Goal: Information Seeking & Learning: Learn about a topic

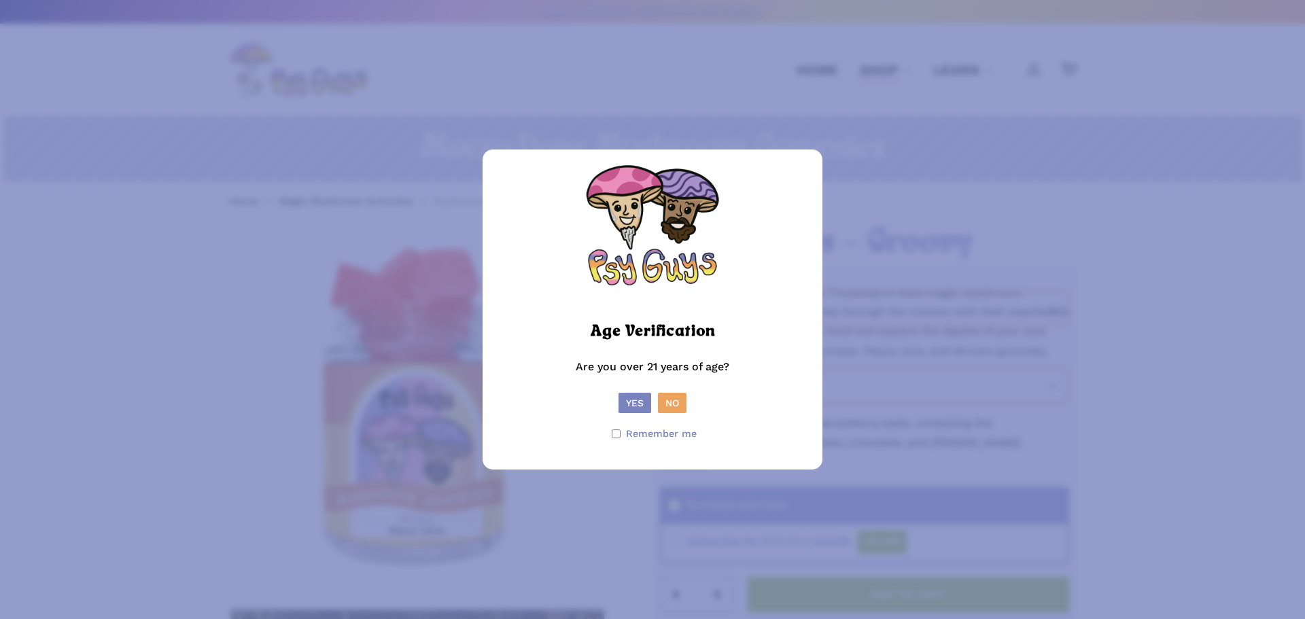
click at [633, 415] on form "Age Verification Are you over 21 years of age? Yes No Remember me" at bounding box center [652, 309] width 313 height 293
click at [633, 404] on button "Yes" at bounding box center [635, 403] width 33 height 20
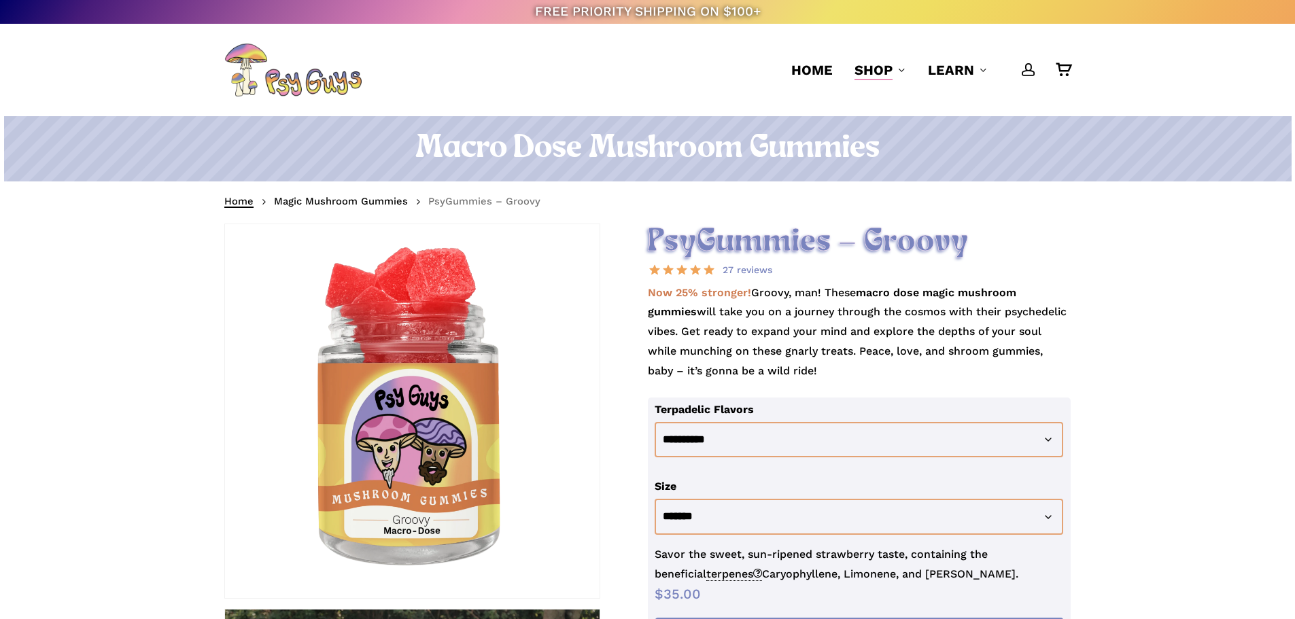
click at [243, 197] on link "Home" at bounding box center [238, 201] width 29 height 14
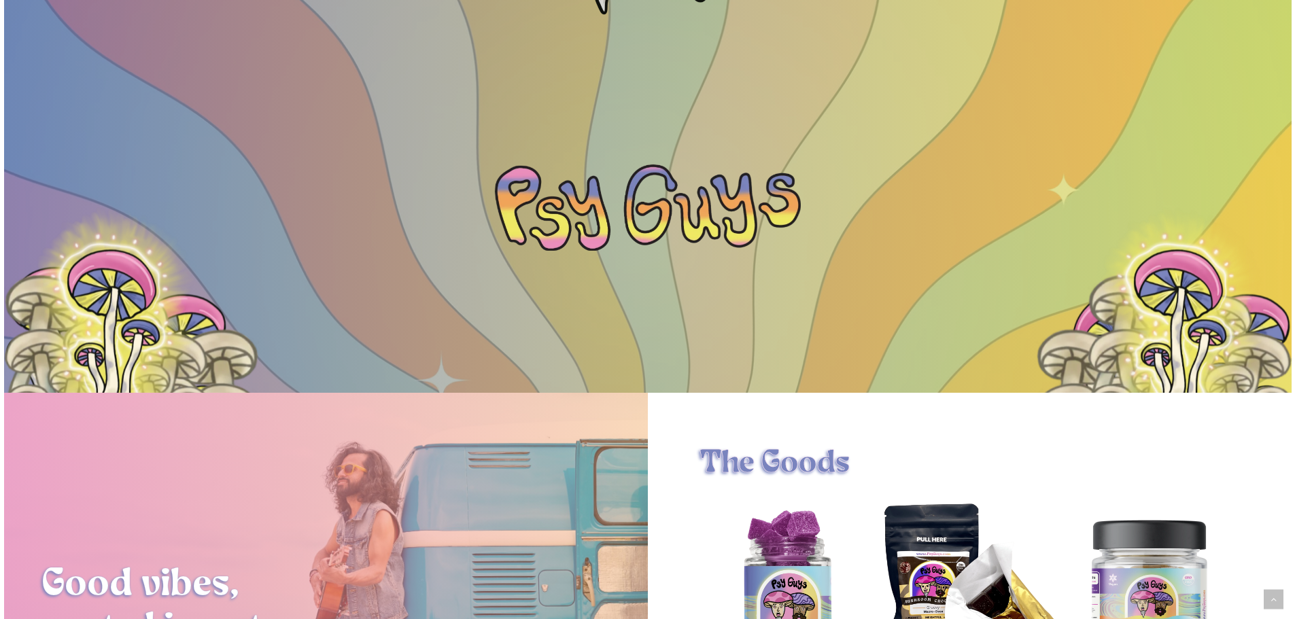
scroll to position [408, 0]
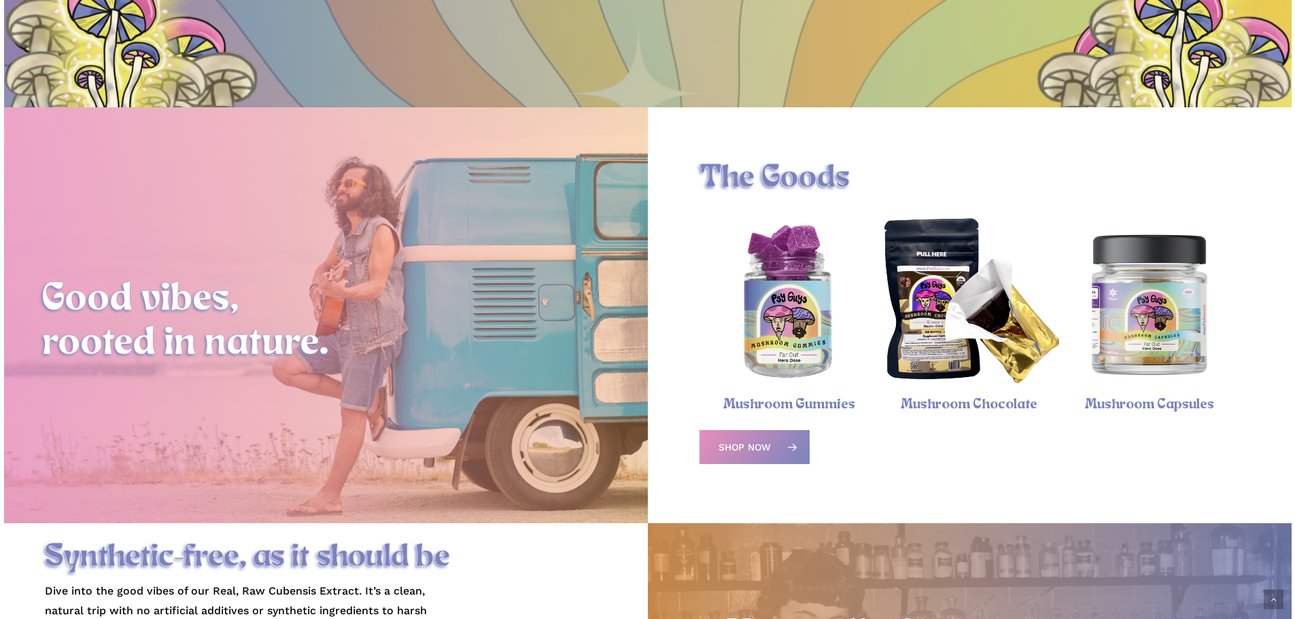
click at [1122, 353] on img "Magic Mushroom Capsules" at bounding box center [1149, 304] width 180 height 180
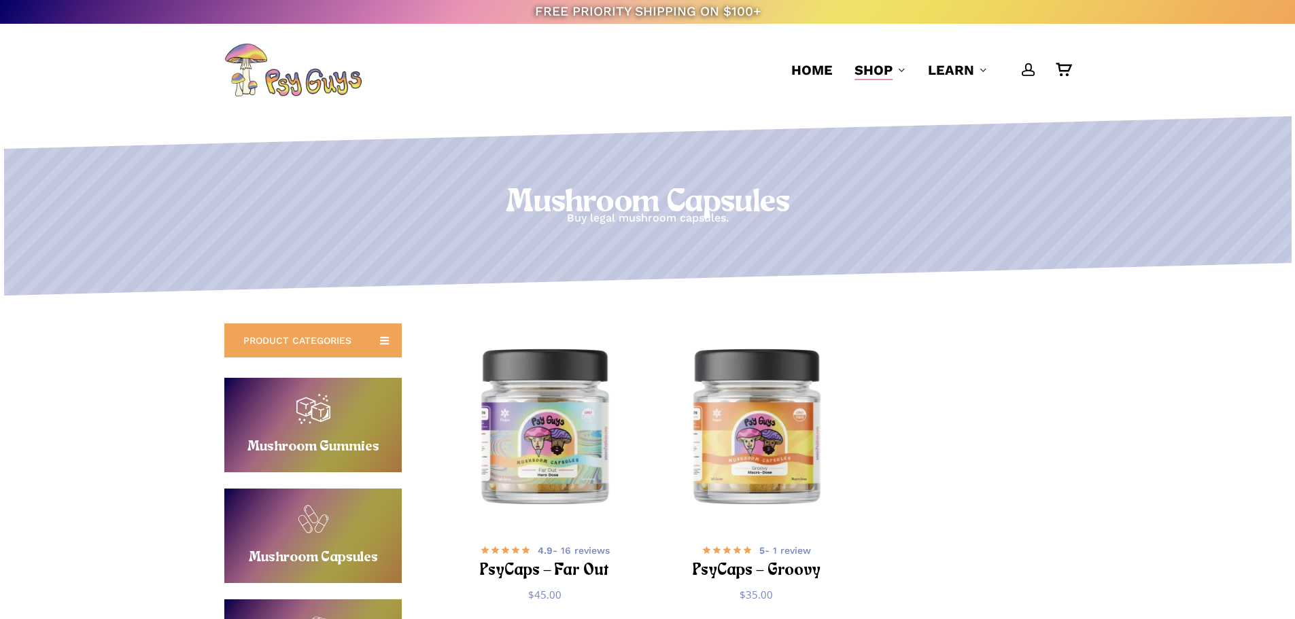
scroll to position [136, 0]
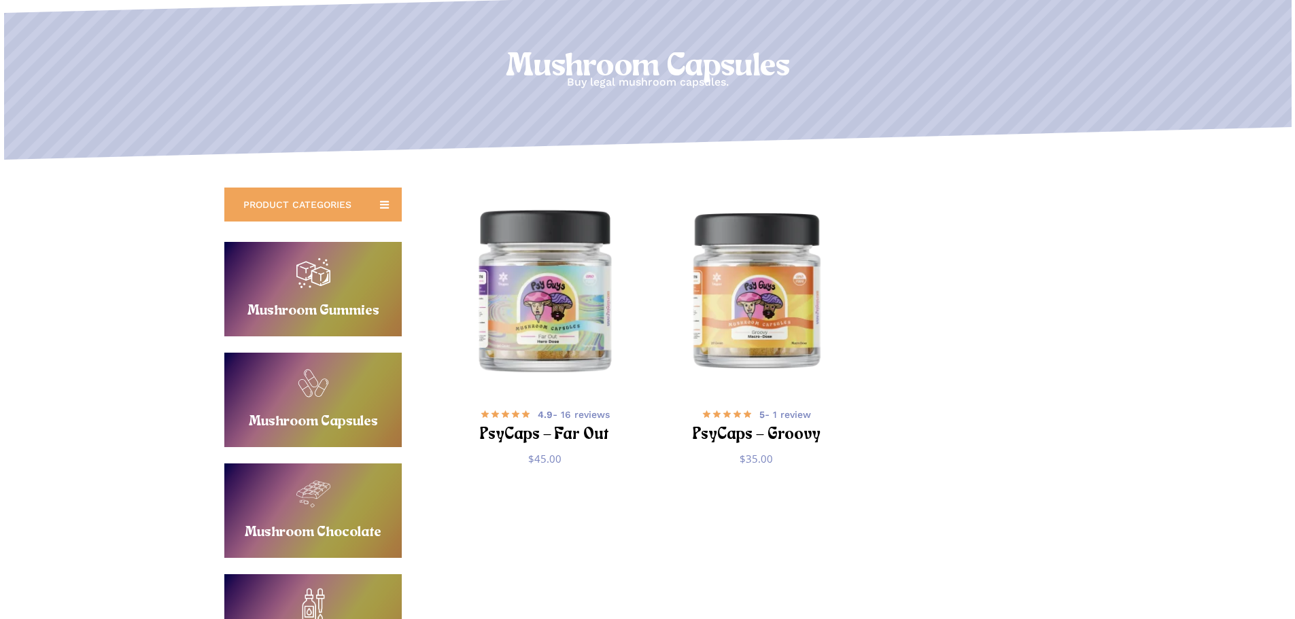
click at [574, 295] on img "PsyCaps - Far Out" at bounding box center [544, 289] width 207 height 207
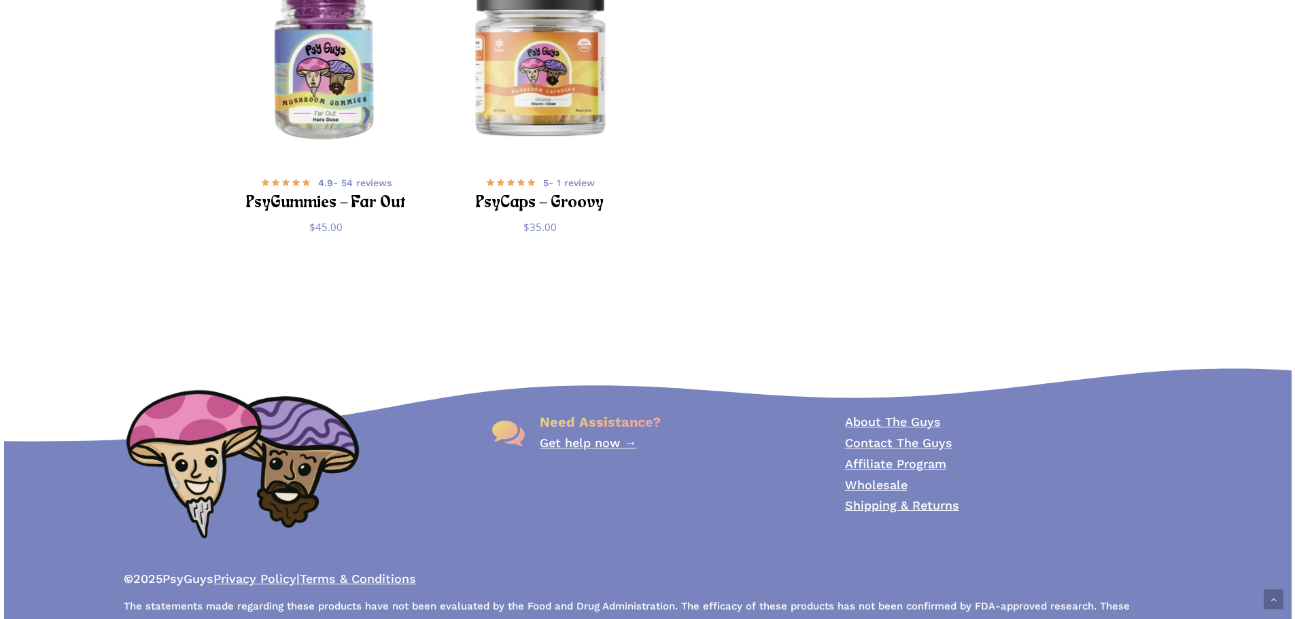
scroll to position [5440, 0]
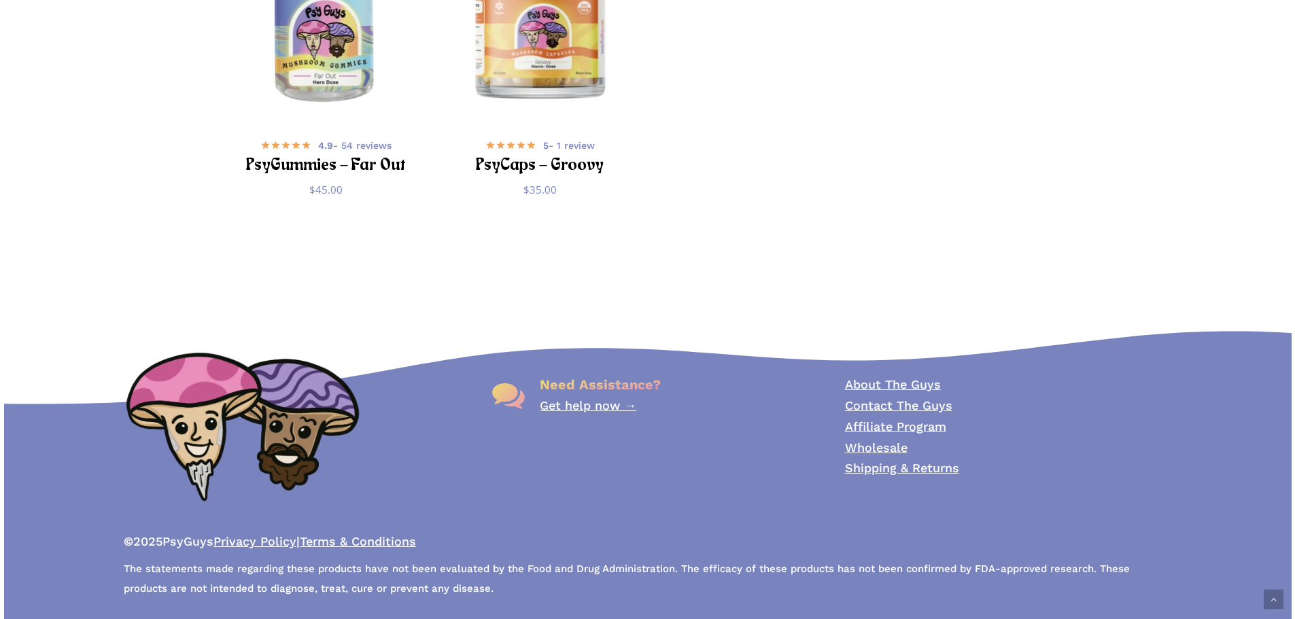
click at [925, 381] on link "About The Guys" at bounding box center [893, 384] width 96 height 14
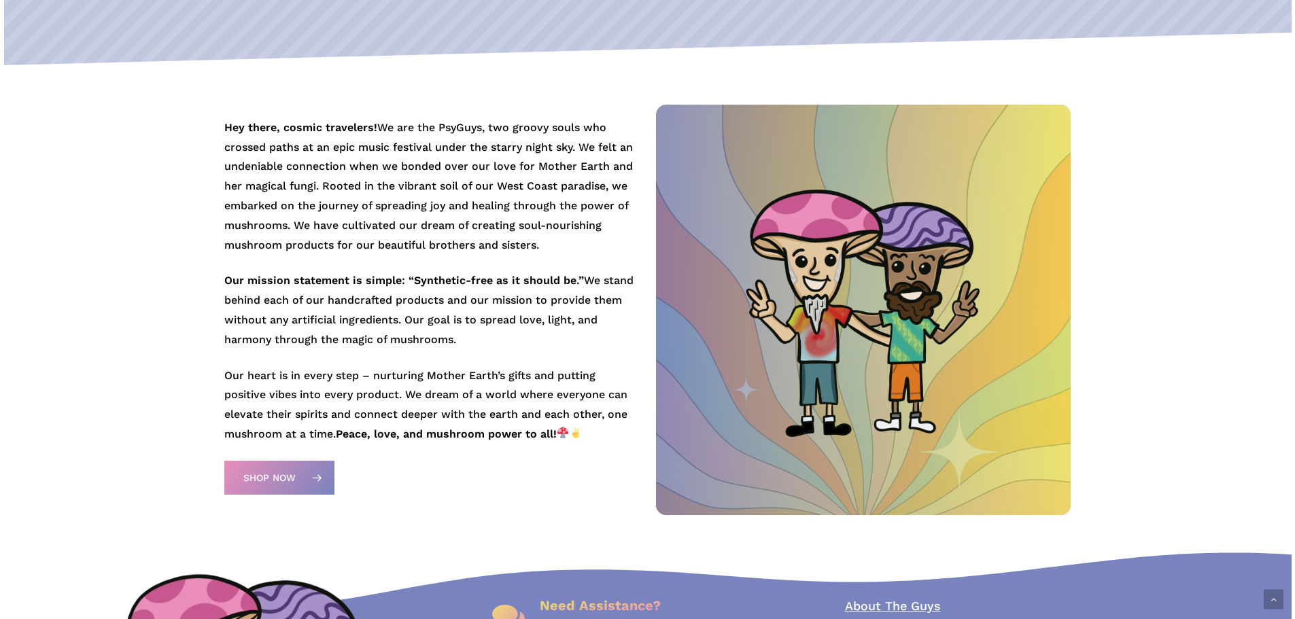
scroll to position [476, 0]
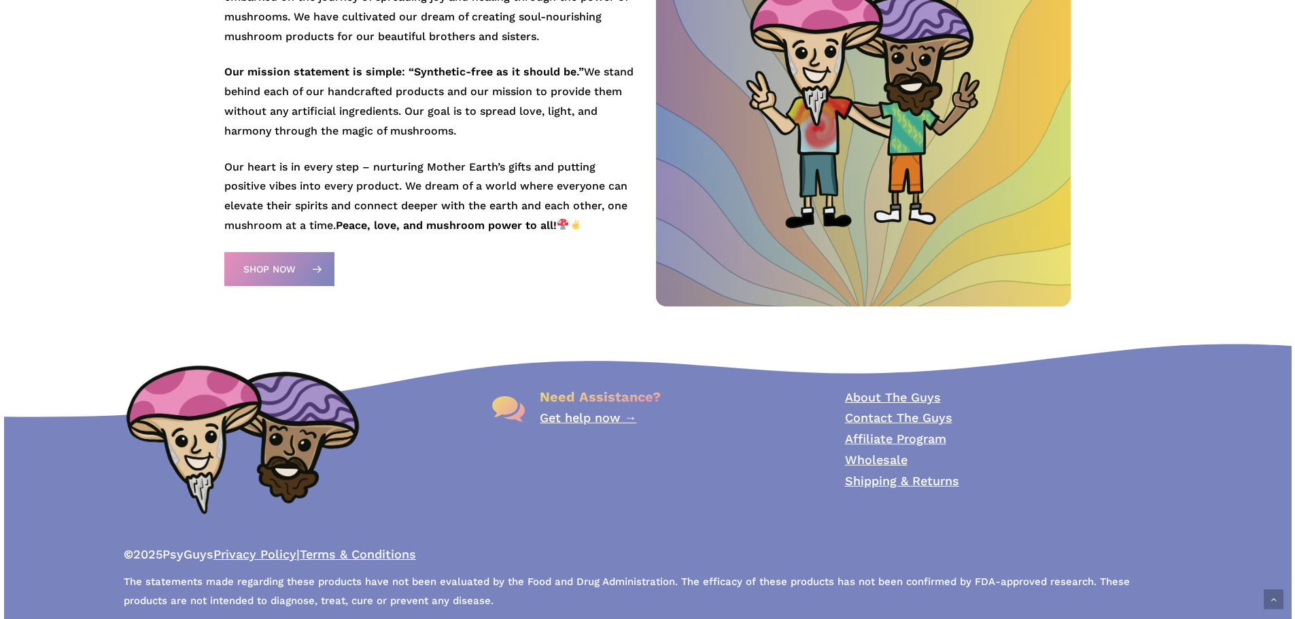
click at [903, 412] on link "Contact The Guys" at bounding box center [898, 418] width 107 height 14
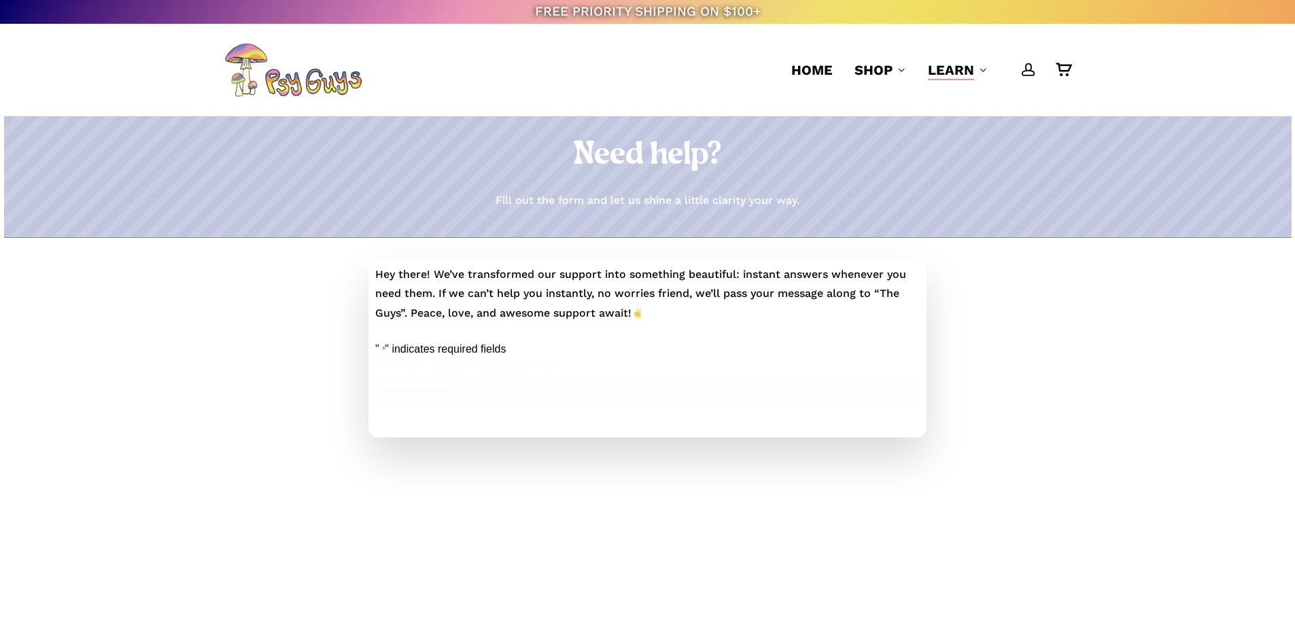
click at [302, 91] on img at bounding box center [292, 70] width 137 height 54
